Goal: Task Accomplishment & Management: Use online tool/utility

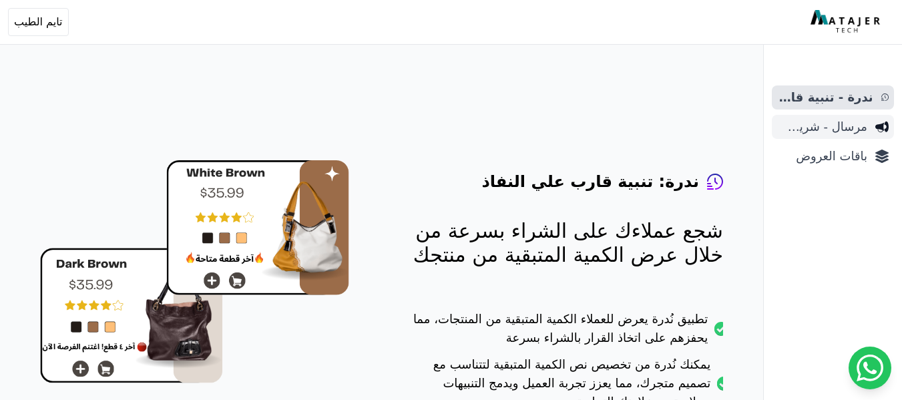
click at [821, 132] on span "مرسال - شريط دعاية" at bounding box center [822, 127] width 90 height 19
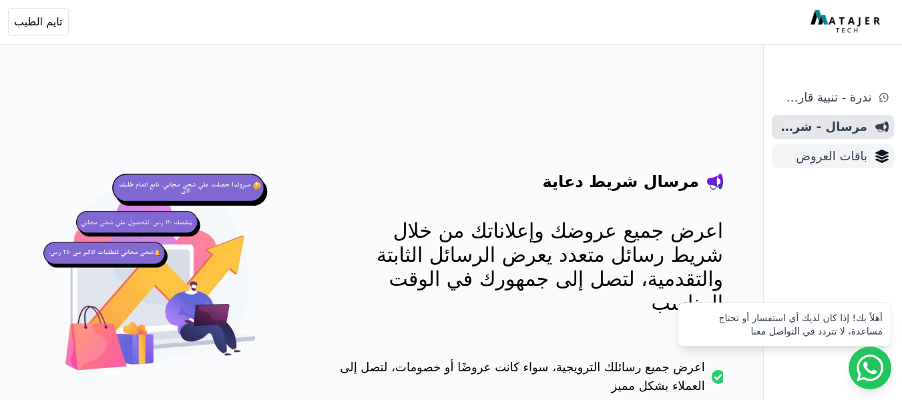
click at [870, 161] on link "باقات العروض" at bounding box center [833, 156] width 122 height 24
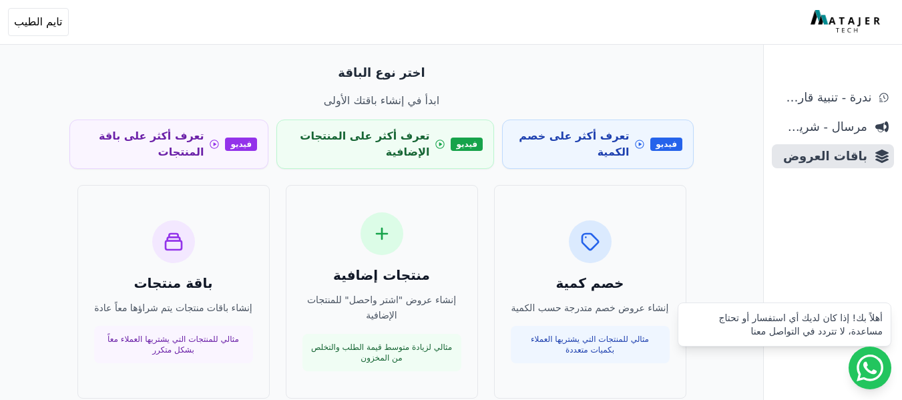
scroll to position [67, 0]
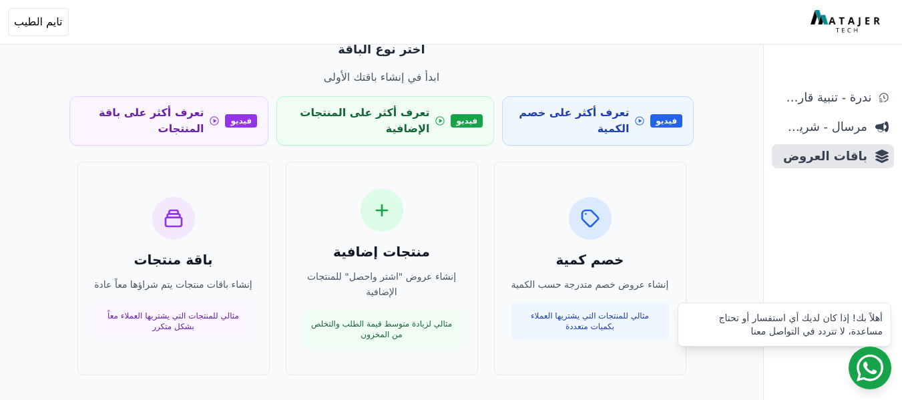
click at [853, 360] on link at bounding box center [870, 368] width 43 height 43
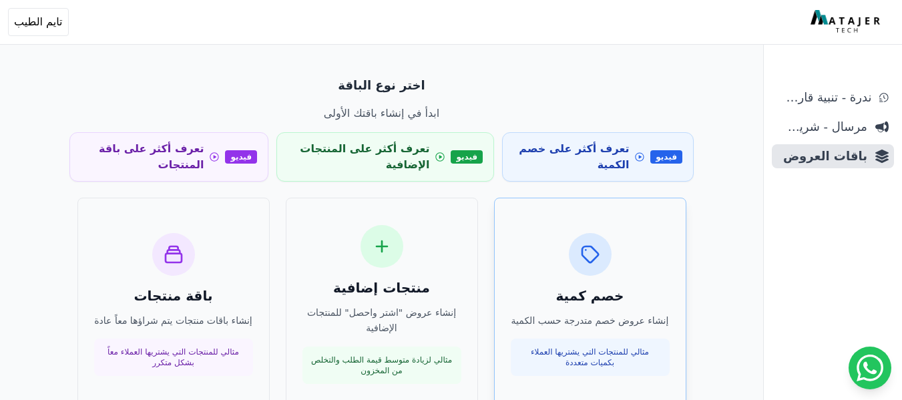
scroll to position [0, 0]
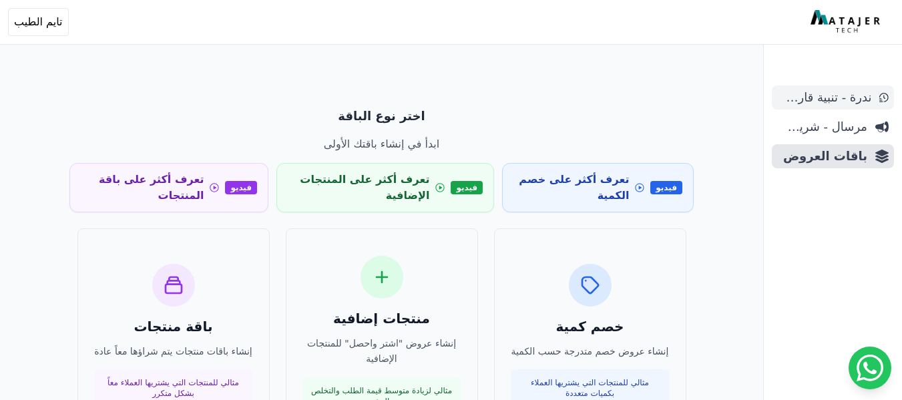
click at [879, 98] on link "ندرة - تنبية قارب علي النفاذ" at bounding box center [833, 97] width 122 height 24
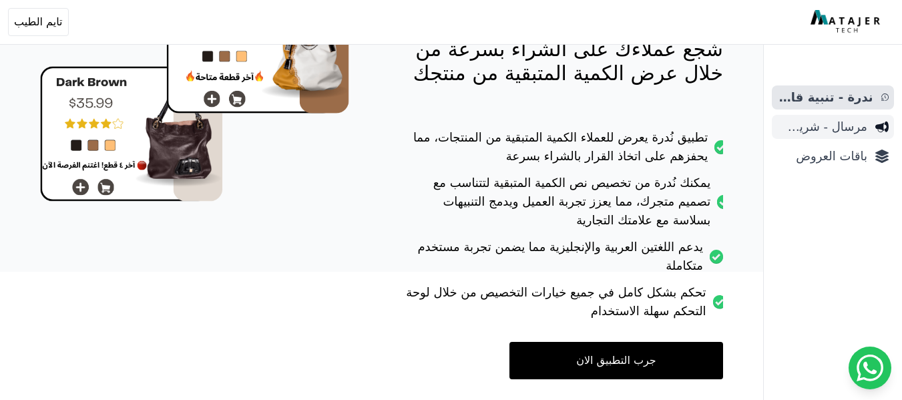
scroll to position [158, 0]
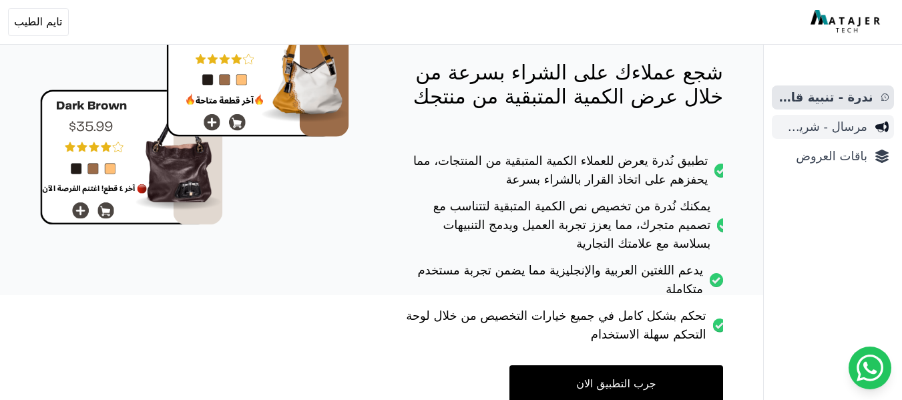
click at [842, 121] on span "مرسال - شريط دعاية" at bounding box center [822, 127] width 90 height 19
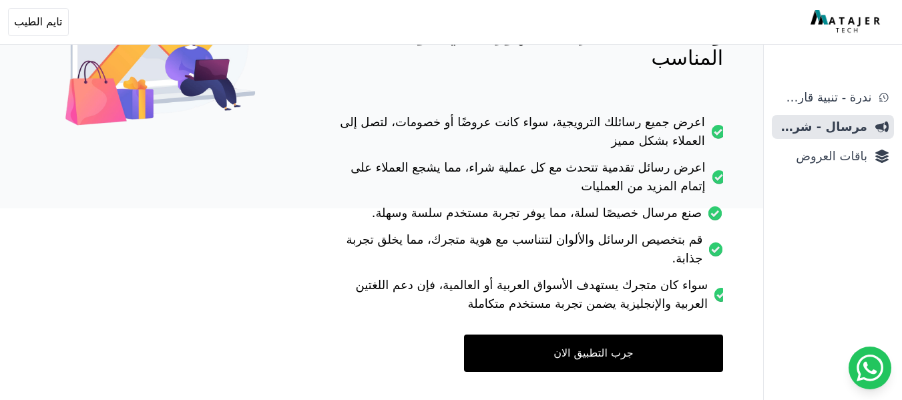
scroll to position [257, 0]
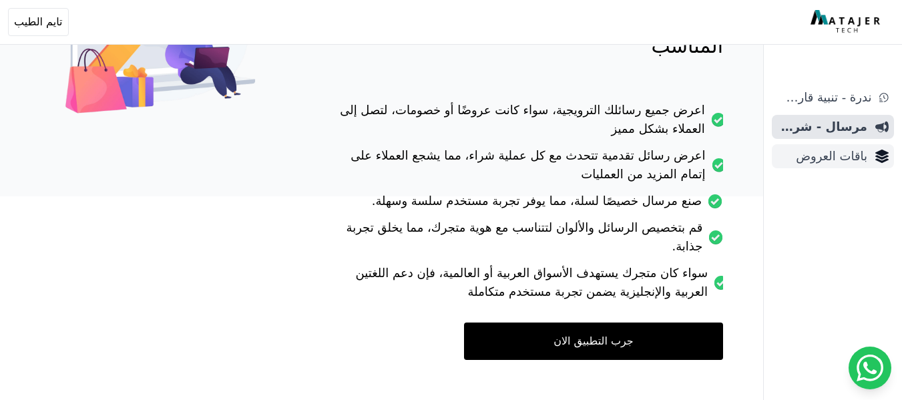
click at [824, 156] on span "باقات العروض" at bounding box center [822, 156] width 90 height 19
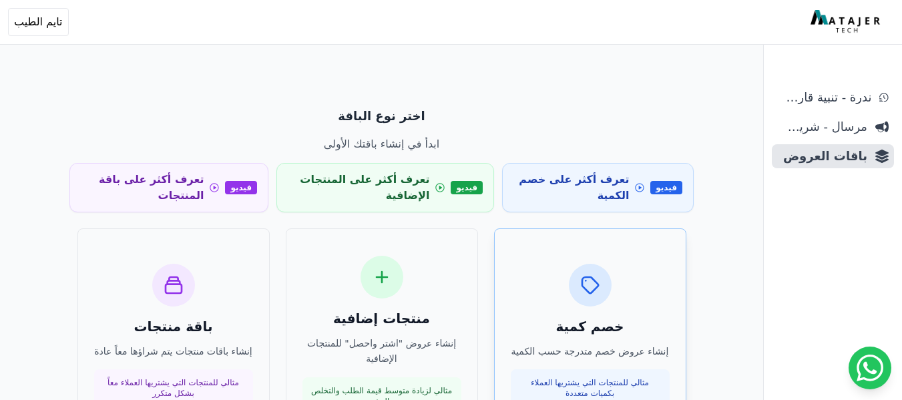
click at [590, 311] on div "خصم كمية إنشاء عروض خصم متدرجة حسب الكمية مثالي للمنتجات التي يشتريها العملاء ب…" at bounding box center [590, 336] width 159 height 144
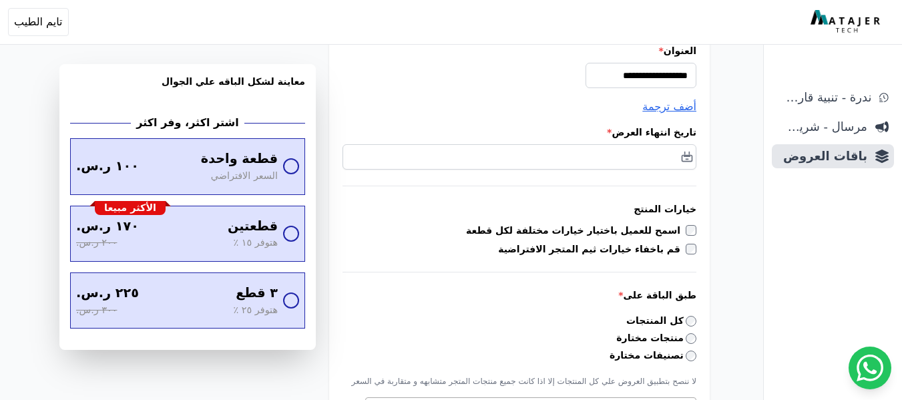
scroll to position [200, 0]
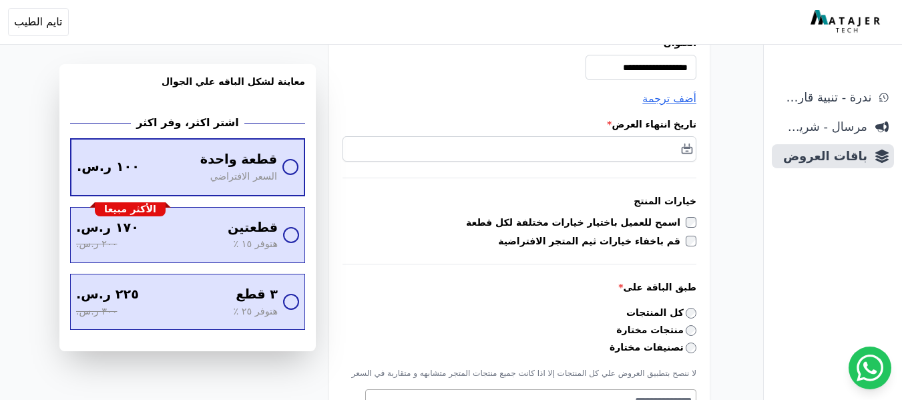
click at [218, 167] on span "قطعة واحدة" at bounding box center [238, 159] width 77 height 19
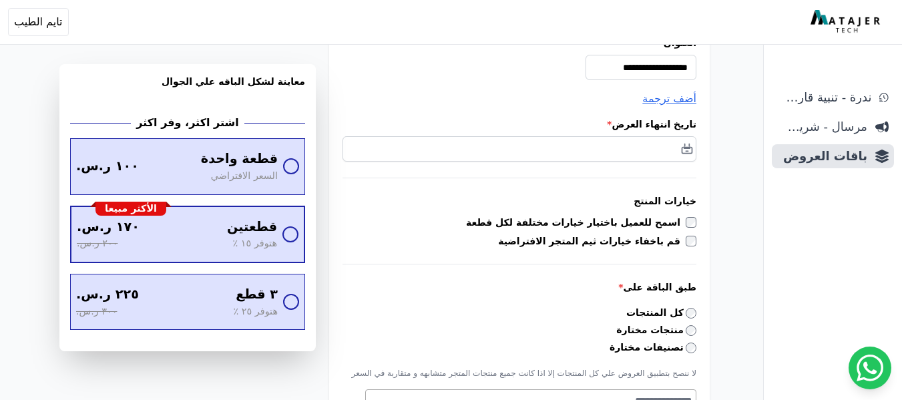
click at [216, 232] on div "١٧٠ ر.س. ٢٠٠ ر.س." at bounding box center [147, 234] width 140 height 33
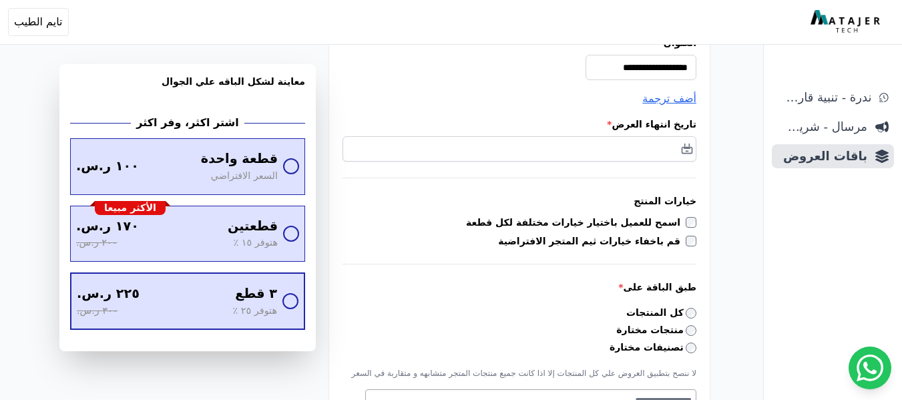
click at [255, 296] on span "٣ قطع" at bounding box center [256, 293] width 42 height 19
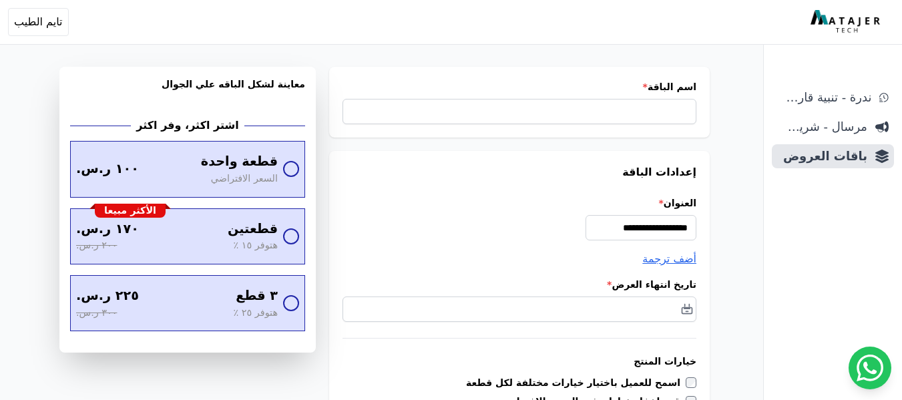
scroll to position [0, 0]
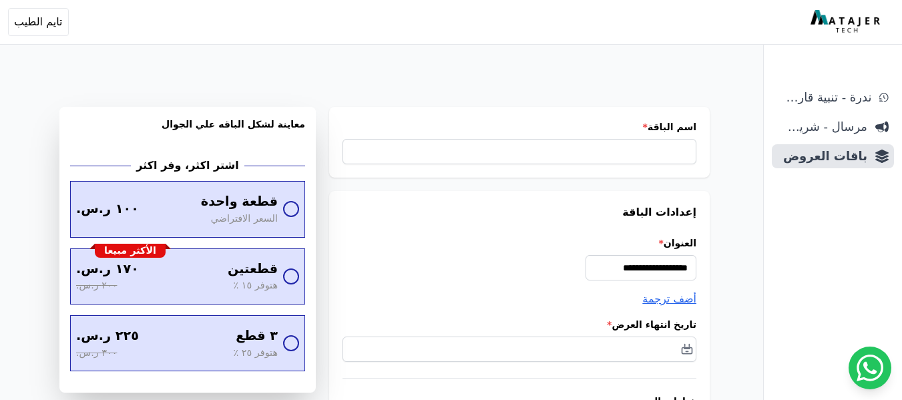
click at [580, 168] on div "اسم الباقة *" at bounding box center [519, 142] width 381 height 71
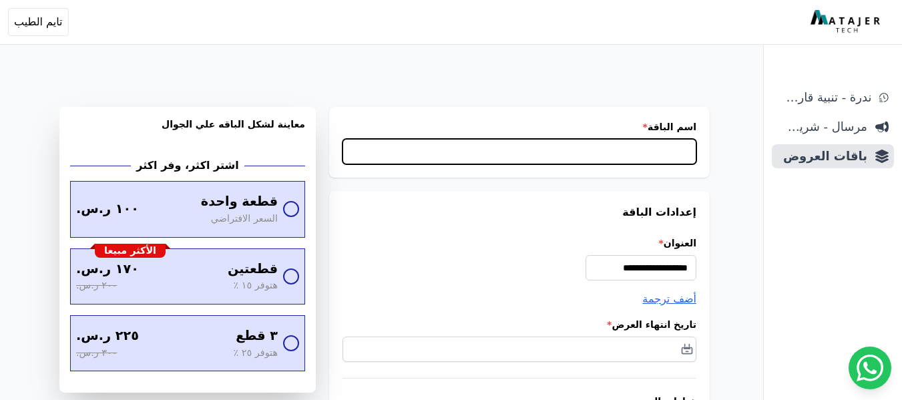
click at [592, 155] on input "اسم الباقة *" at bounding box center [520, 151] width 354 height 25
